Goal: Use online tool/utility: Utilize a website feature to perform a specific function

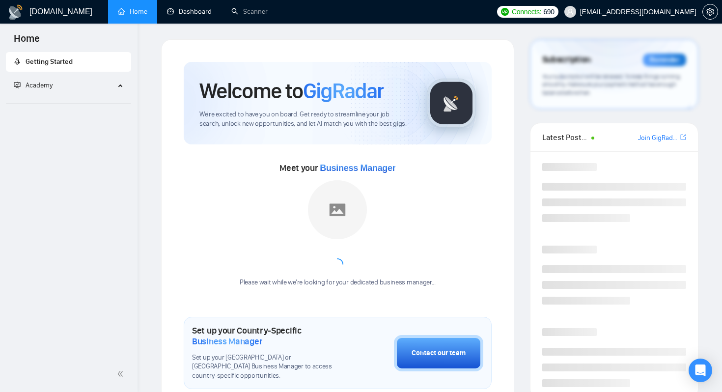
click at [178, 12] on link "Dashboard" at bounding box center [189, 11] width 45 height 8
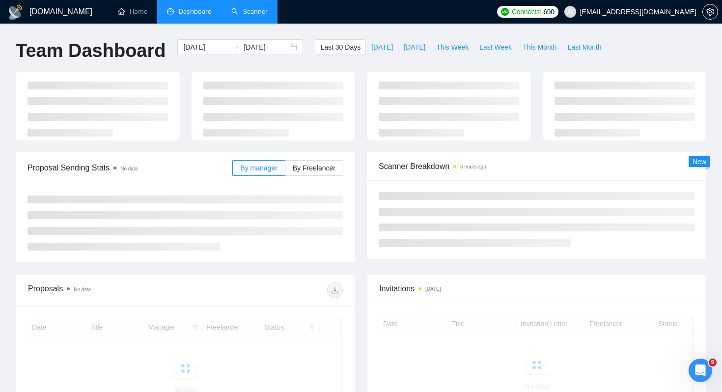
click at [243, 16] on link "Scanner" at bounding box center [249, 11] width 36 height 8
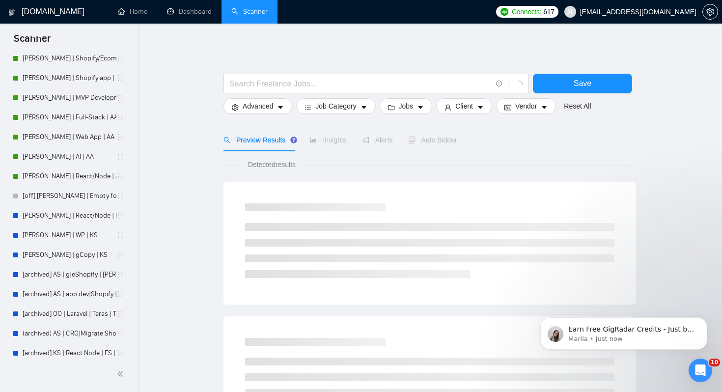
scroll to position [195, 0]
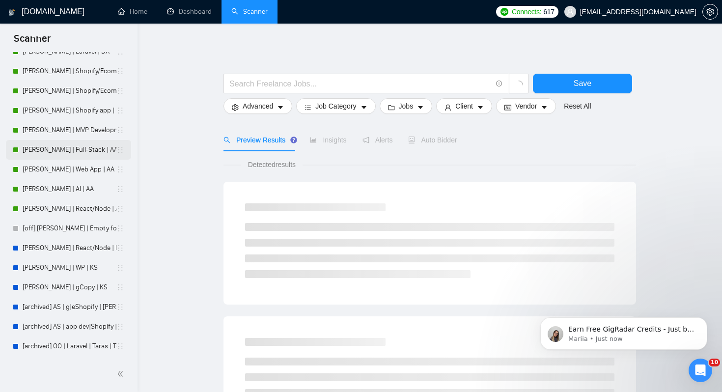
click at [55, 147] on link "[PERSON_NAME] | Full-Stack | AA" at bounding box center [70, 150] width 94 height 20
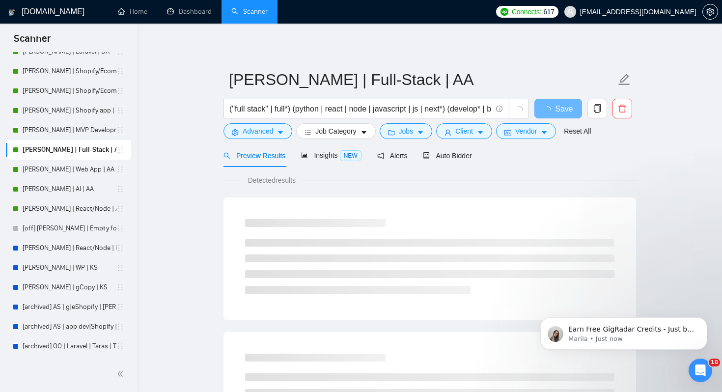
scroll to position [170, 0]
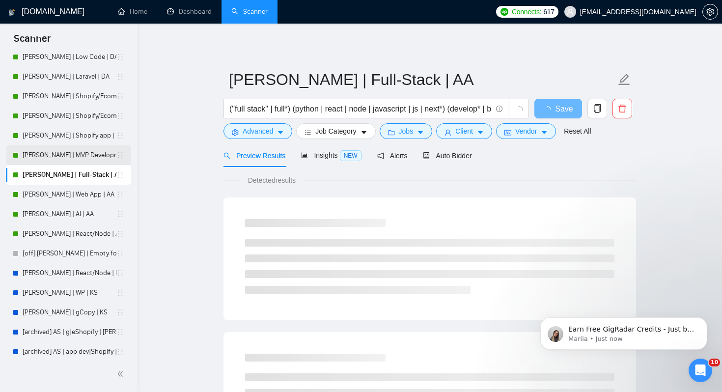
click at [73, 148] on link "[PERSON_NAME] | MVP Development | AA" at bounding box center [70, 155] width 94 height 20
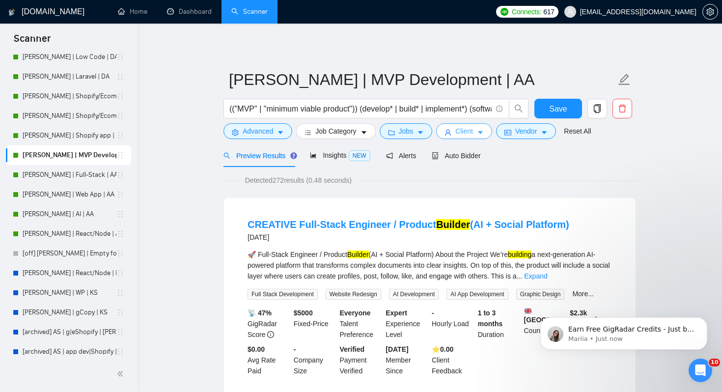
click at [468, 131] on span "Client" at bounding box center [464, 131] width 18 height 11
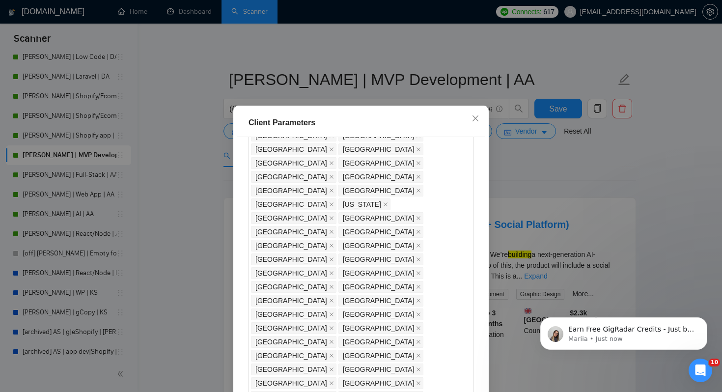
scroll to position [668, 0]
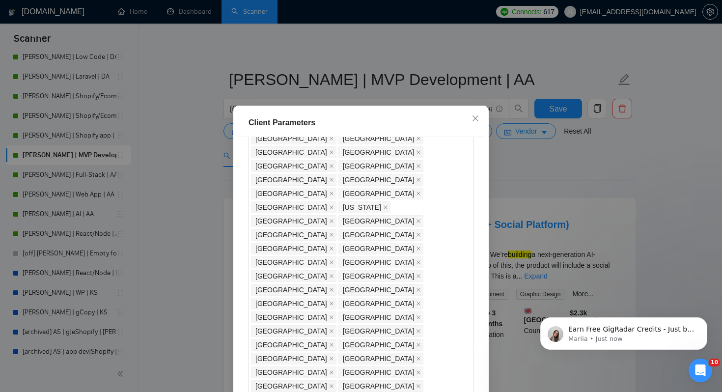
drag, startPoint x: 274, startPoint y: 183, endPoint x: 256, endPoint y: 183, distance: 18.7
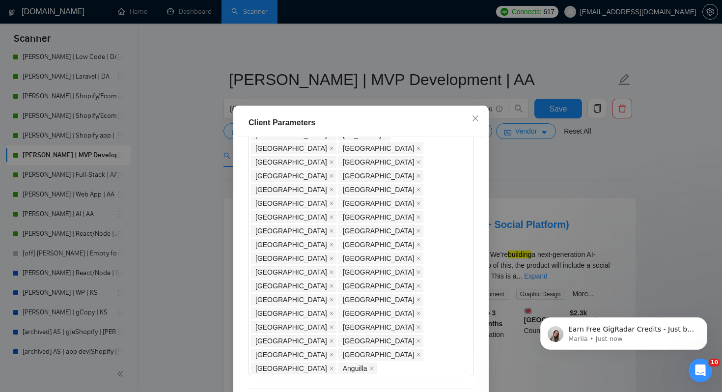
scroll to position [743, 0]
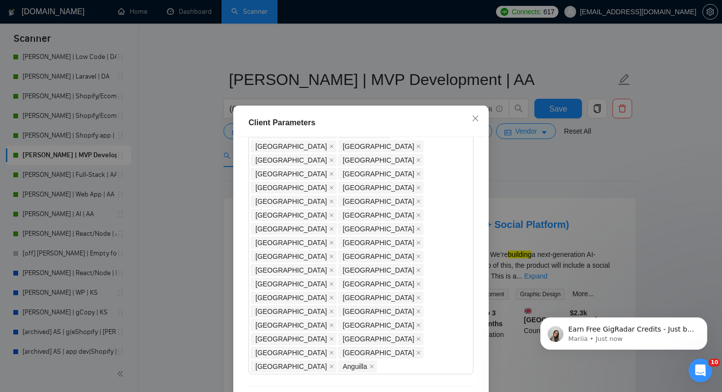
drag, startPoint x: 276, startPoint y: 205, endPoint x: 251, endPoint y: 205, distance: 24.5
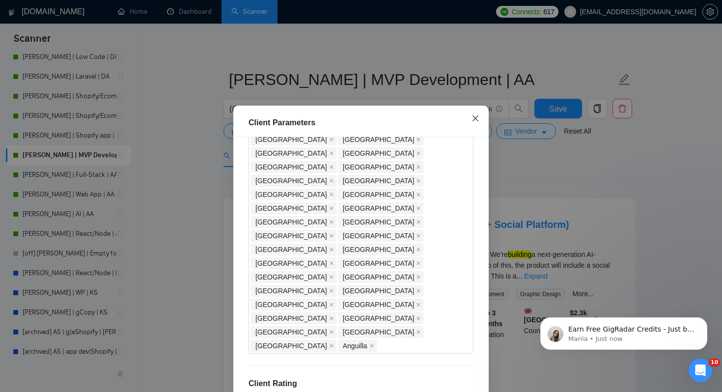
click at [476, 121] on icon "close" at bounding box center [475, 118] width 8 height 8
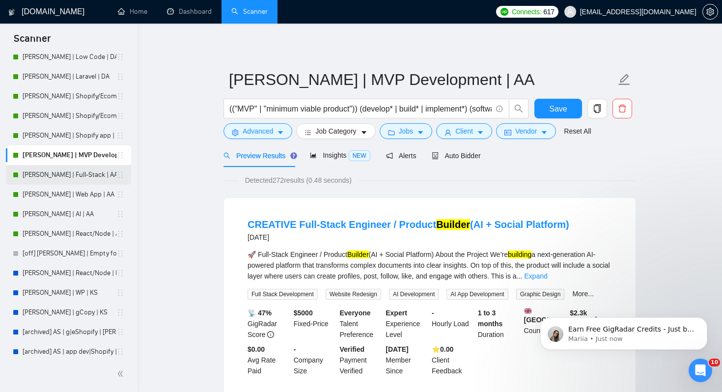
click at [31, 176] on link "[PERSON_NAME] | Full-Stack | AA" at bounding box center [70, 175] width 94 height 20
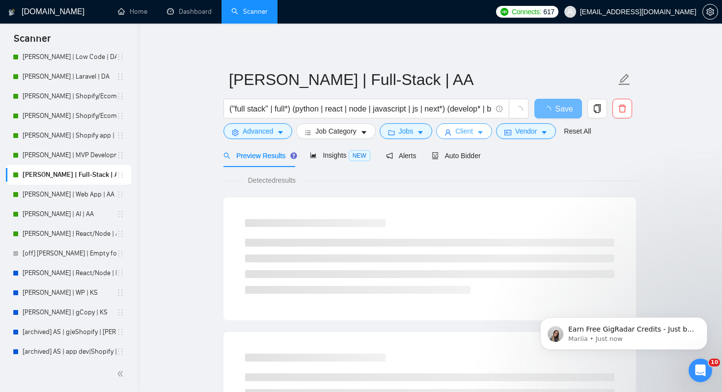
click at [469, 129] on span "Client" at bounding box center [464, 131] width 18 height 11
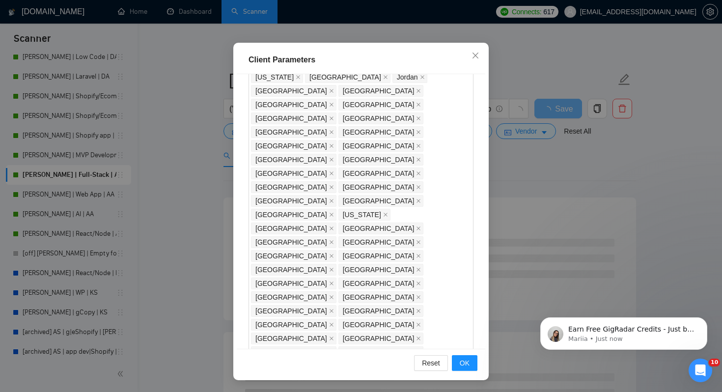
scroll to position [594, 0]
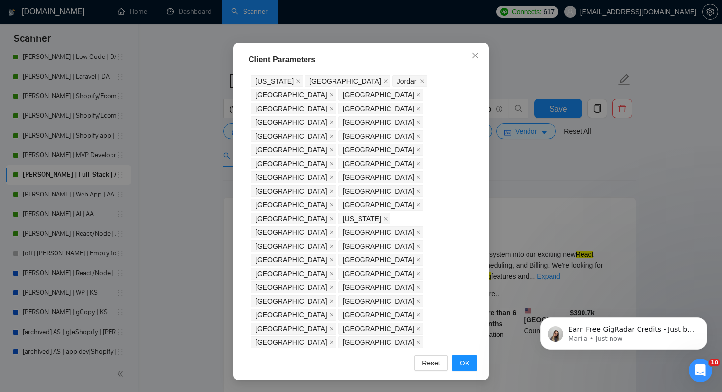
drag, startPoint x: 291, startPoint y: 194, endPoint x: 247, endPoint y: 194, distance: 43.7
click at [247, 194] on div "Client Location Include Client Countries [GEOGRAPHIC_DATA] [GEOGRAPHIC_DATA] [G…" at bounding box center [361, 211] width 248 height 274
click at [328, 166] on div "Client Location Include Client Countries [GEOGRAPHIC_DATA] [GEOGRAPHIC_DATA] [G…" at bounding box center [361, 211] width 248 height 274
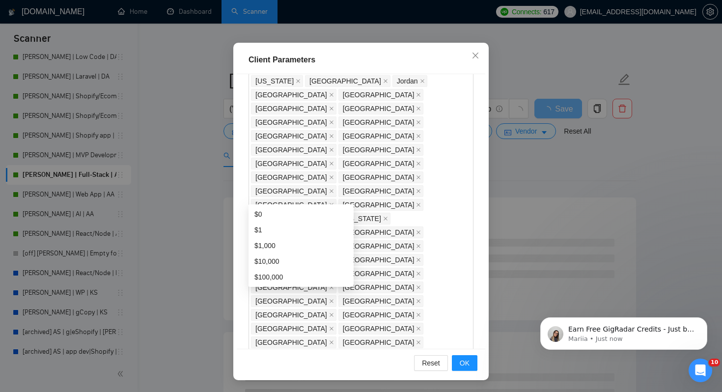
click at [367, 171] on div "Client Location Include Client Countries [GEOGRAPHIC_DATA] [GEOGRAPHIC_DATA] [G…" at bounding box center [361, 211] width 248 height 274
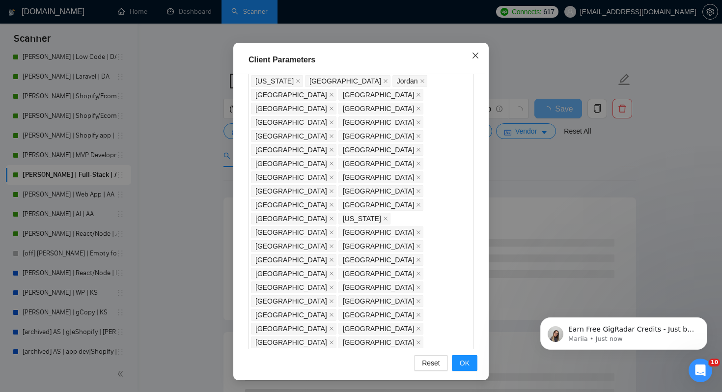
click at [480, 61] on span "Close" at bounding box center [475, 56] width 27 height 27
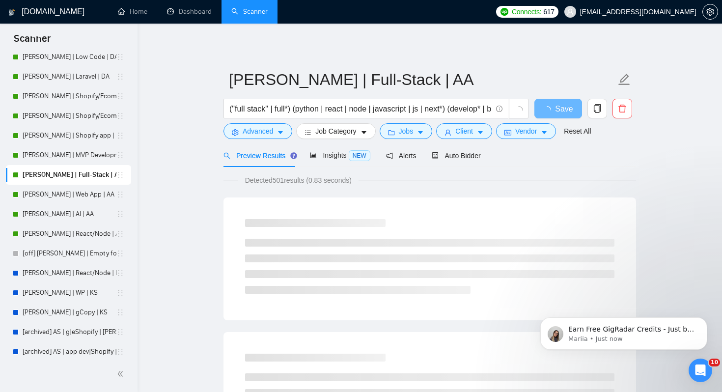
scroll to position [16, 0]
click at [344, 158] on span "Insights NEW" at bounding box center [340, 155] width 60 height 8
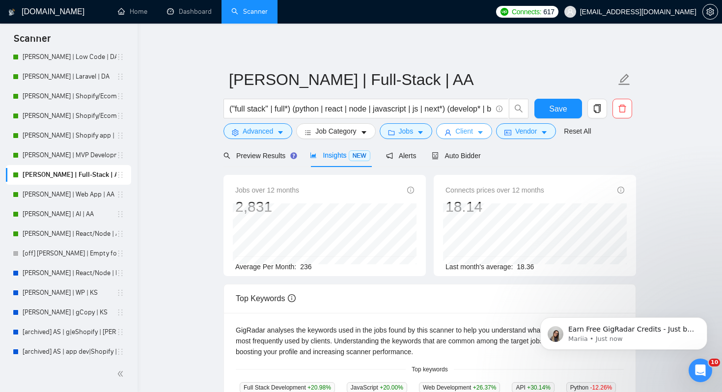
click at [473, 129] on span "Client" at bounding box center [464, 131] width 18 height 11
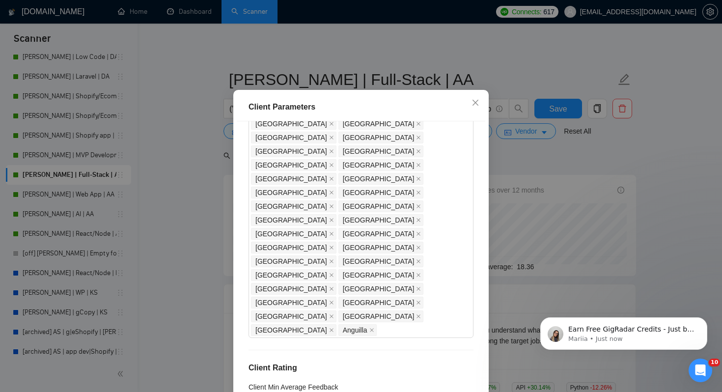
scroll to position [597, 0]
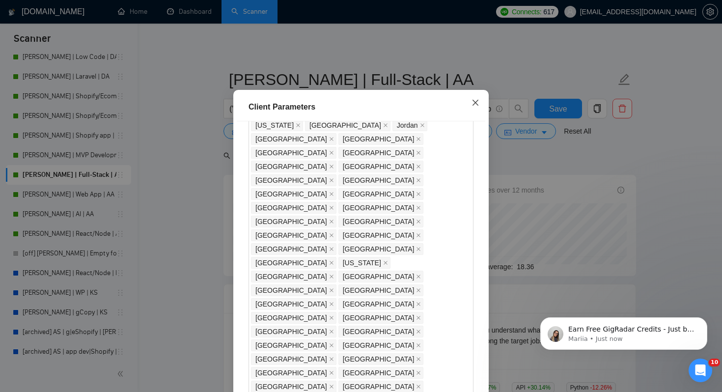
click at [469, 115] on span "Close" at bounding box center [475, 103] width 27 height 27
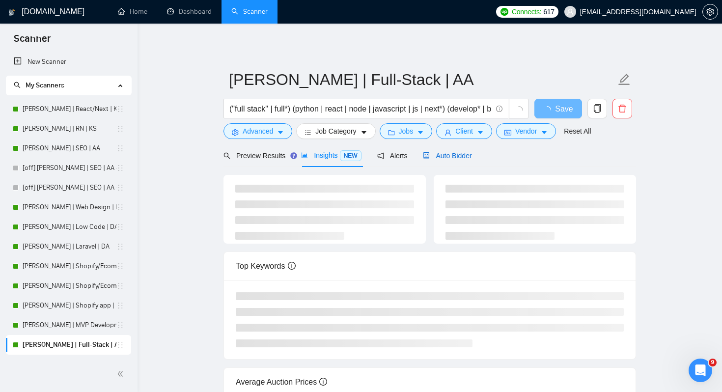
click at [442, 159] on span "Auto Bidder" at bounding box center [447, 156] width 49 height 8
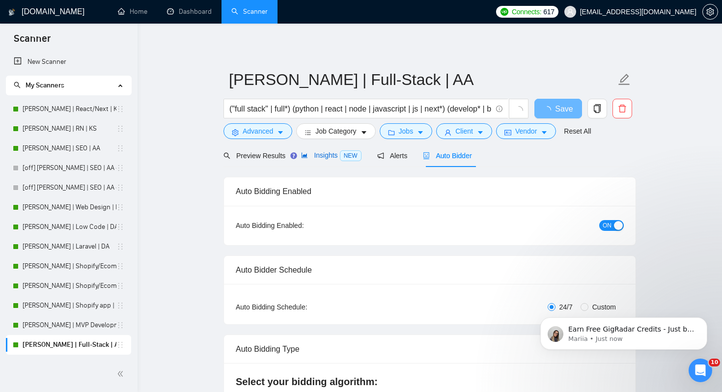
click at [338, 160] on div "Insights NEW" at bounding box center [331, 155] width 60 height 11
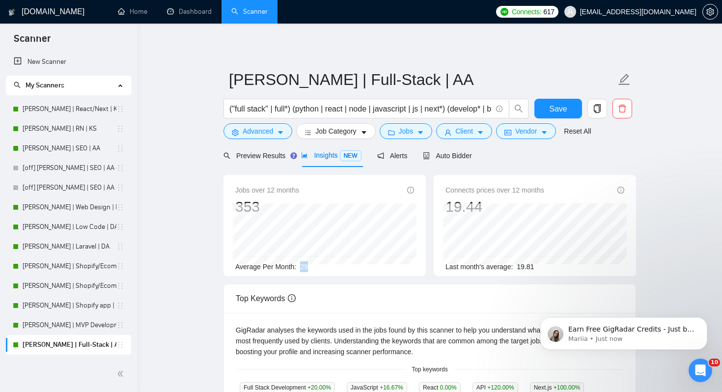
drag, startPoint x: 301, startPoint y: 266, endPoint x: 331, endPoint y: 266, distance: 30.0
click at [331, 266] on div "Average Per Month: 29" at bounding box center [324, 266] width 179 height 11
click at [303, 268] on span "29" at bounding box center [304, 267] width 8 height 8
click at [461, 130] on span "Client" at bounding box center [464, 131] width 18 height 11
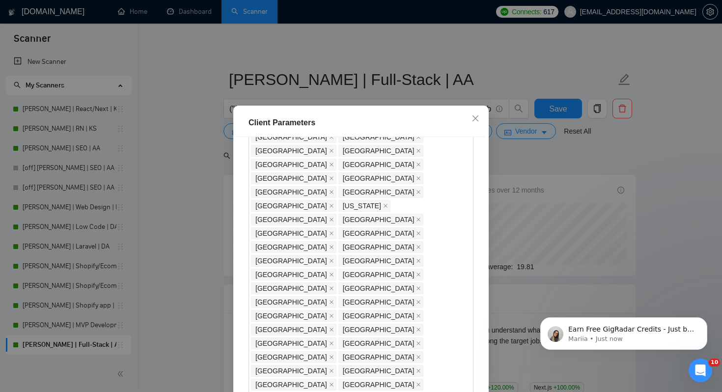
scroll to position [664, 0]
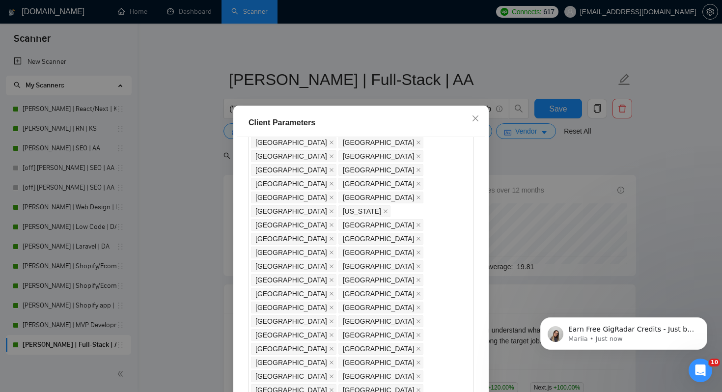
drag, startPoint x: 288, startPoint y: 187, endPoint x: 241, endPoint y: 187, distance: 47.1
click at [241, 187] on div "Client Location Include Client Countries [GEOGRAPHIC_DATA] [GEOGRAPHIC_DATA] [G…" at bounding box center [361, 274] width 248 height 274
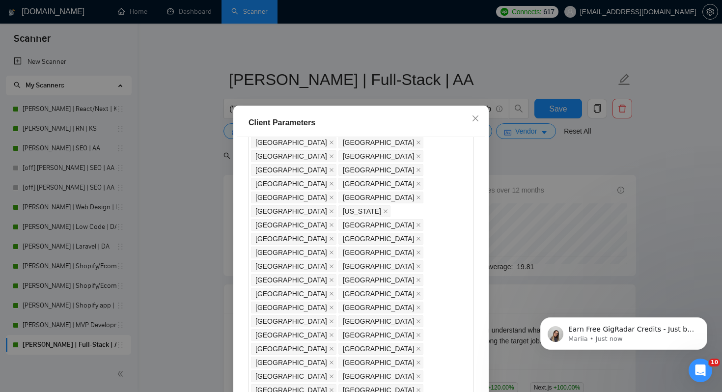
click at [335, 160] on div "Client Location Include Client Countries [GEOGRAPHIC_DATA] [GEOGRAPHIC_DATA] [G…" at bounding box center [361, 274] width 248 height 274
click at [470, 117] on span "Close" at bounding box center [475, 119] width 27 height 27
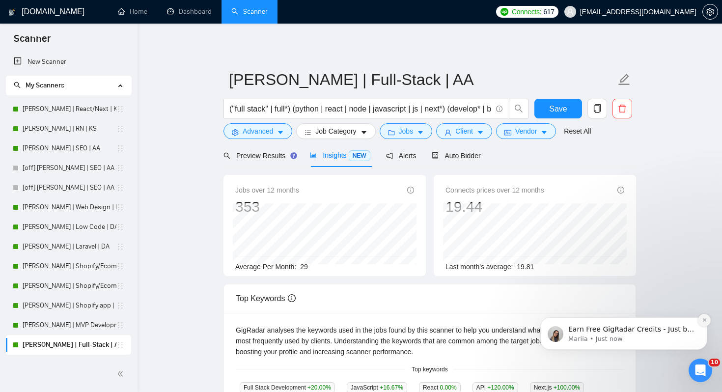
click at [704, 318] on icon "Dismiss notification" at bounding box center [704, 319] width 5 height 5
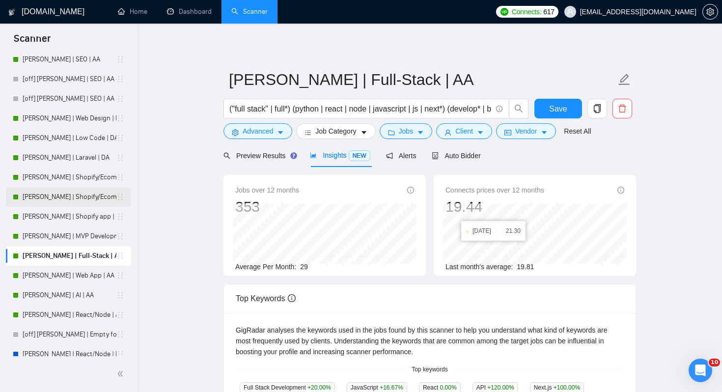
scroll to position [98, 0]
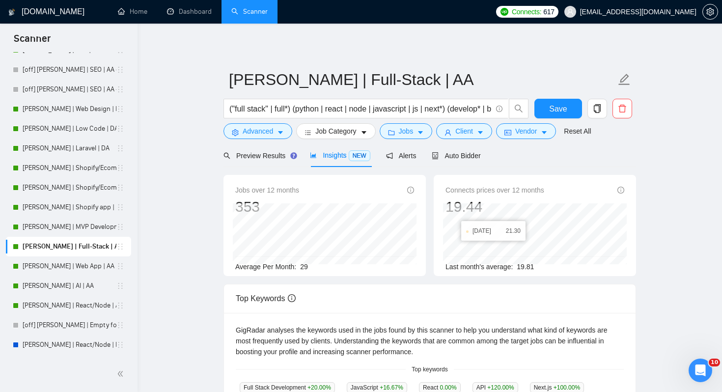
click at [171, 211] on main "[PERSON_NAME] | Full-Stack | AA ("full stack" | full*) (python | react | node |…" at bounding box center [429, 368] width 553 height 658
click at [239, 155] on span "Preview Results" at bounding box center [258, 156] width 71 height 8
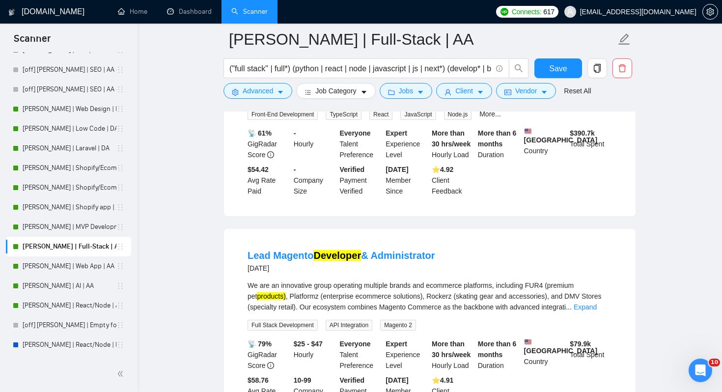
scroll to position [122, 0]
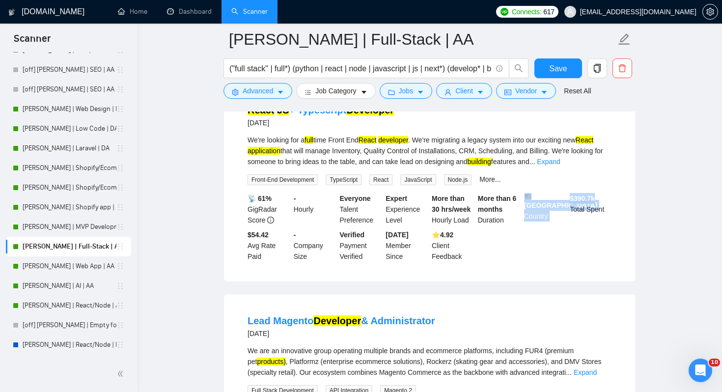
drag, startPoint x: 564, startPoint y: 195, endPoint x: 629, endPoint y: 199, distance: 64.9
click at [628, 199] on div "React JS + Typescript Developer [DATE] We're looking for a full time Front End …" at bounding box center [429, 182] width 411 height 198
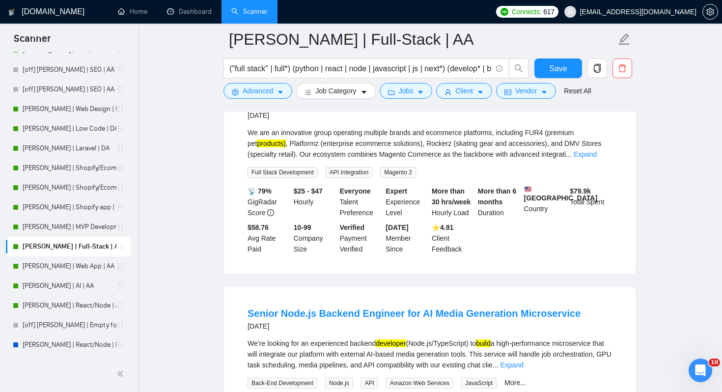
scroll to position [344, 0]
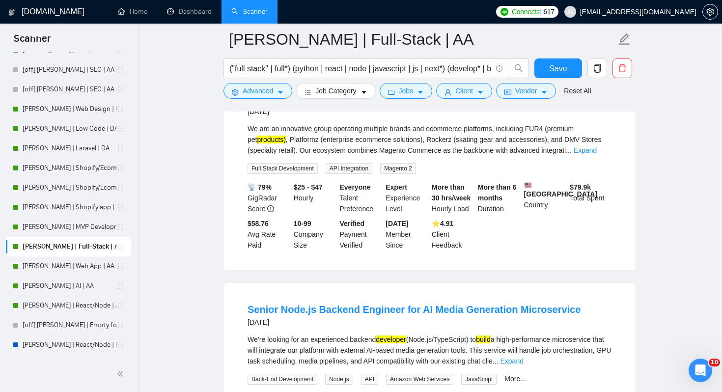
drag, startPoint x: 564, startPoint y: 195, endPoint x: 603, endPoint y: 196, distance: 39.3
click at [592, 195] on div "📡 79% GigRadar Score $25 - $47 Hourly Everyone Talent Preference Expert Experie…" at bounding box center [429, 216] width 368 height 69
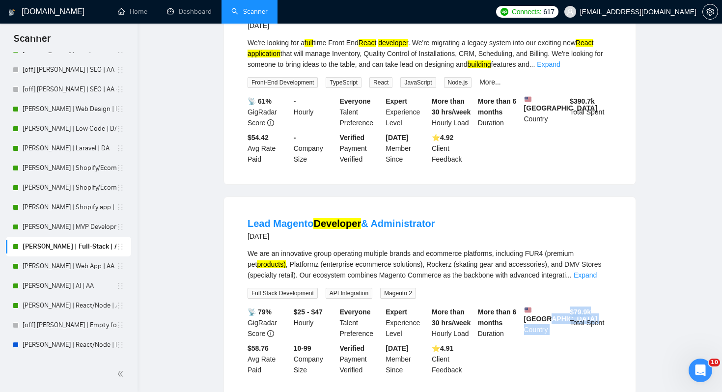
scroll to position [0, 0]
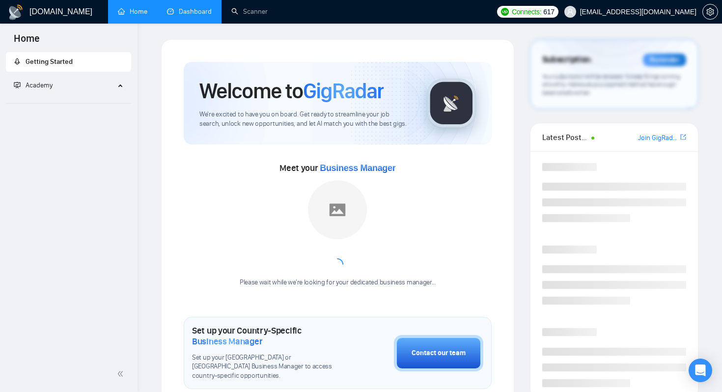
click at [195, 14] on link "Dashboard" at bounding box center [189, 11] width 45 height 8
